Goal: Information Seeking & Learning: Learn about a topic

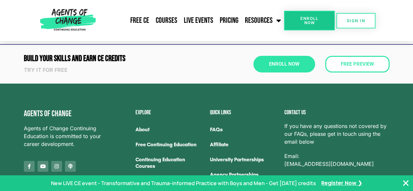
scroll to position [1161, 0]
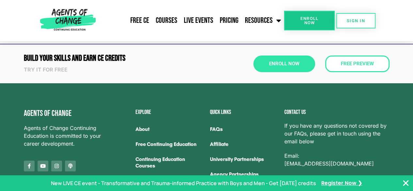
click at [215, 122] on link "FAQs" at bounding box center [244, 129] width 68 height 15
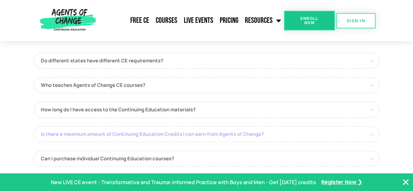
click at [182, 129] on link "Is there a maximum amount of Continuing Education Credits I can earn from Agent…" at bounding box center [207, 134] width 346 height 16
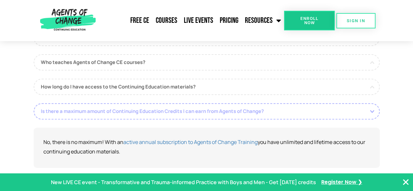
scroll to position [63, 0]
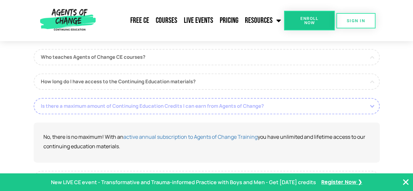
click at [179, 109] on link "Is there a maximum amount of Continuing Education Credits I can earn from Agent…" at bounding box center [207, 106] width 346 height 16
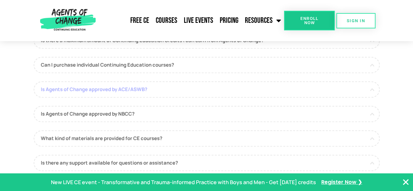
scroll to position [131, 0]
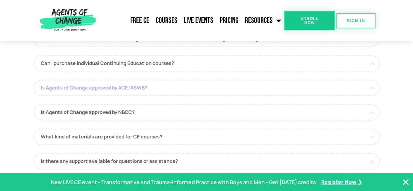
click at [174, 93] on link "Is Agents of Change approved by ACE/ASWB?" at bounding box center [207, 88] width 346 height 16
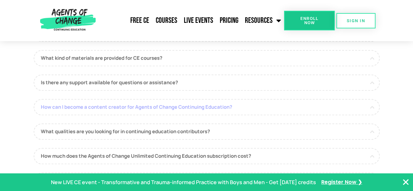
scroll to position [269, 0]
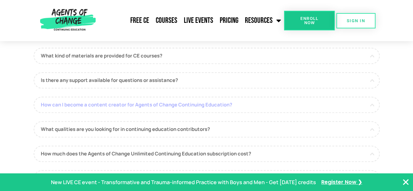
click at [170, 125] on link "What qualities are you looking for in continuing education contributors?" at bounding box center [207, 129] width 346 height 16
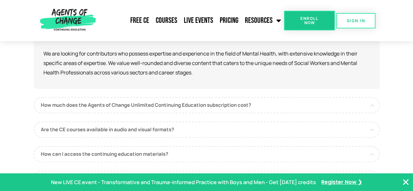
scroll to position [318, 0]
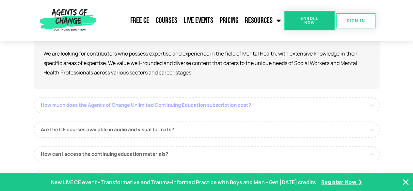
click at [176, 107] on link "How much does the Agents of Change Unlimited Continuing Education subscription …" at bounding box center [207, 105] width 346 height 16
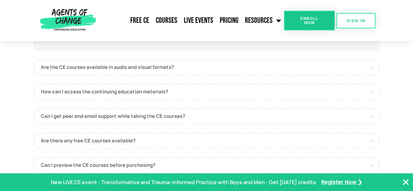
scroll to position [371, 0]
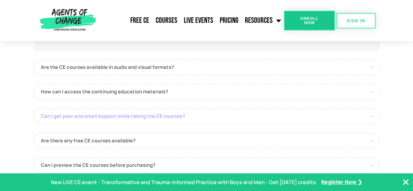
click at [171, 113] on link "Can I get peer and email support while taking the CE courses?" at bounding box center [207, 116] width 346 height 16
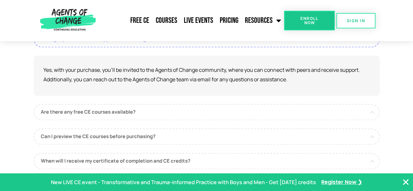
scroll to position [401, 0]
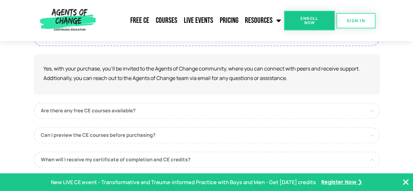
click at [171, 113] on link "Are there any free CE courses available?" at bounding box center [207, 110] width 346 height 16
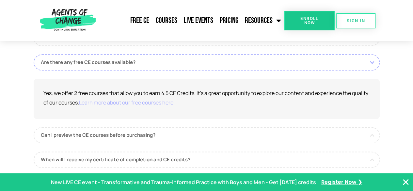
click at [165, 105] on link "Learn more about our free courses here." at bounding box center [127, 102] width 96 height 7
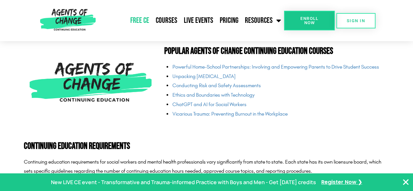
scroll to position [1559, 0]
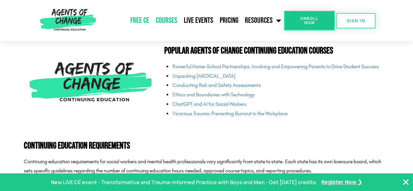
click at [170, 16] on link "Courses" at bounding box center [166, 20] width 28 height 16
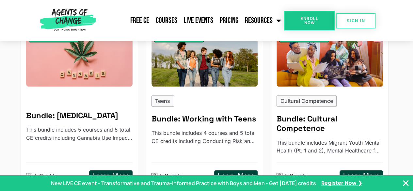
scroll to position [481, 0]
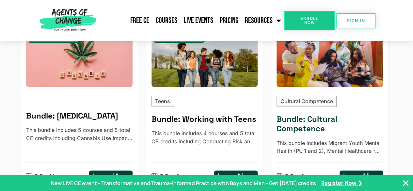
click at [290, 97] on p "Cultural Competence" at bounding box center [306, 101] width 53 height 8
type input "**********"
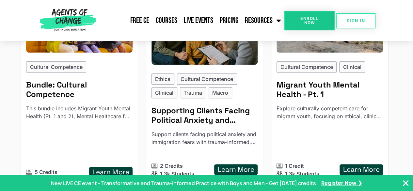
scroll to position [179, 0]
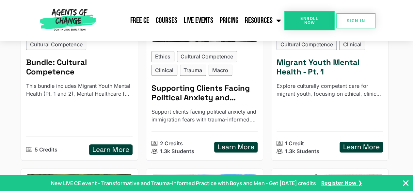
click at [356, 143] on h5 "Learn More" at bounding box center [361, 147] width 37 height 8
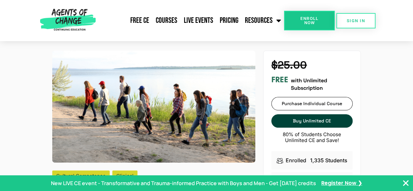
click at [289, 70] on h4 "$25.00" at bounding box center [311, 65] width 81 height 12
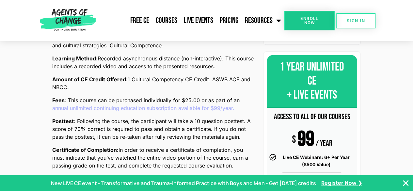
scroll to position [225, 0]
click at [98, 104] on link "annual unlimited continuing education subscription available for $99/year." at bounding box center [143, 108] width 182 height 8
